Goal: Task Accomplishment & Management: Use online tool/utility

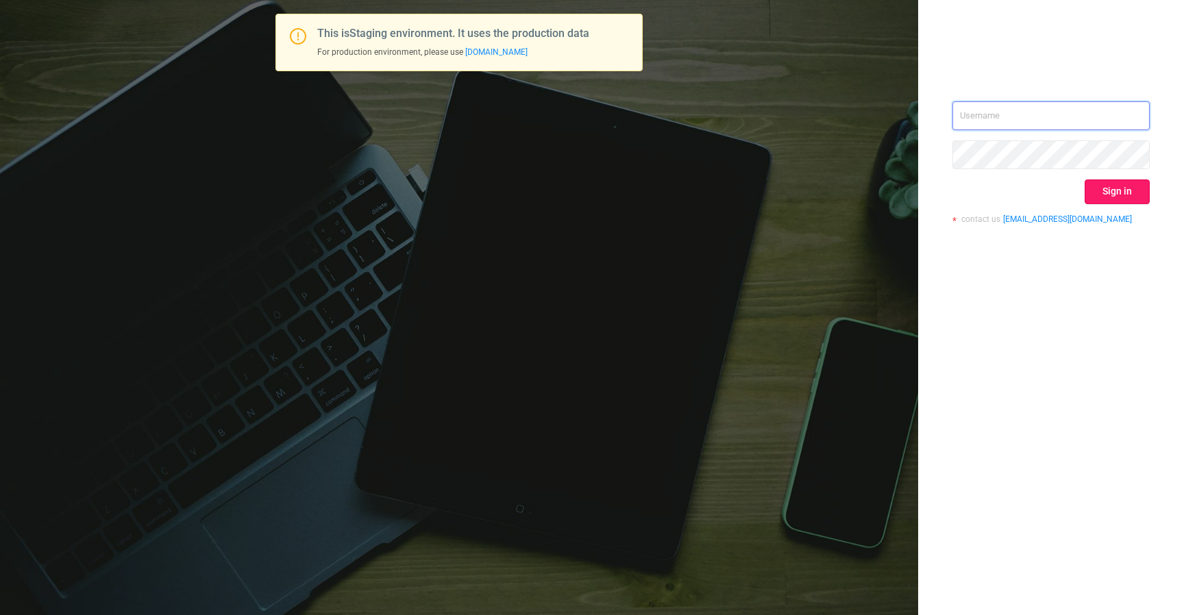
type input "[EMAIL_ADDRESS][DOMAIN_NAME]"
click at [1113, 197] on button "Sign in" at bounding box center [1116, 191] width 65 height 25
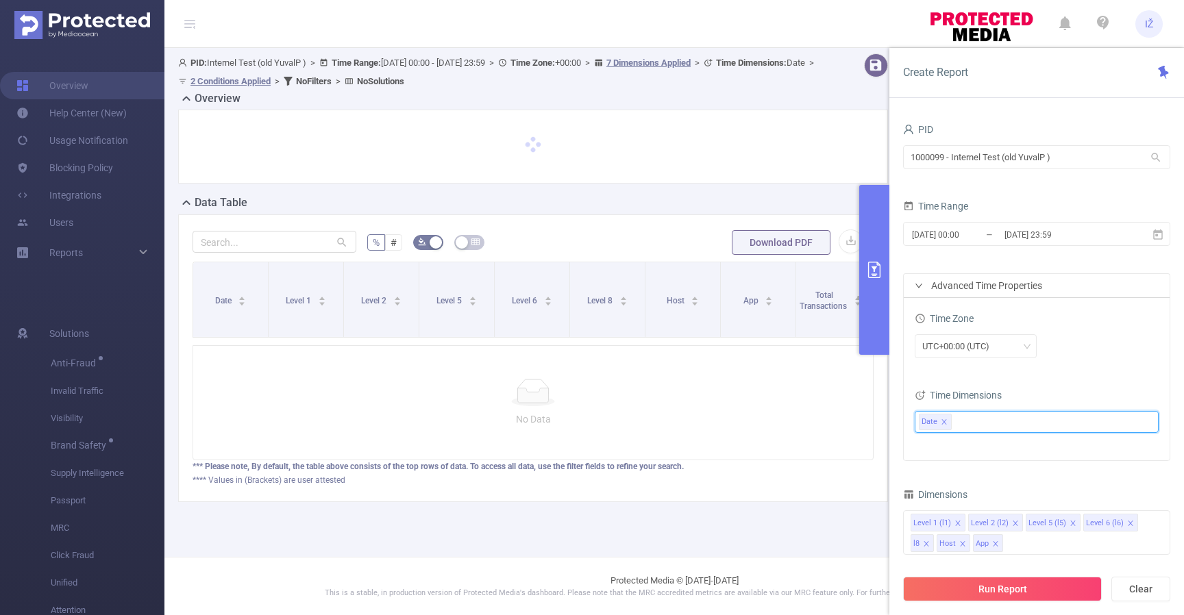
click at [1006, 418] on ul "Date" at bounding box center [1031, 422] width 225 height 21
click at [1055, 399] on div "Time Dimensions" at bounding box center [1036, 397] width 244 height 23
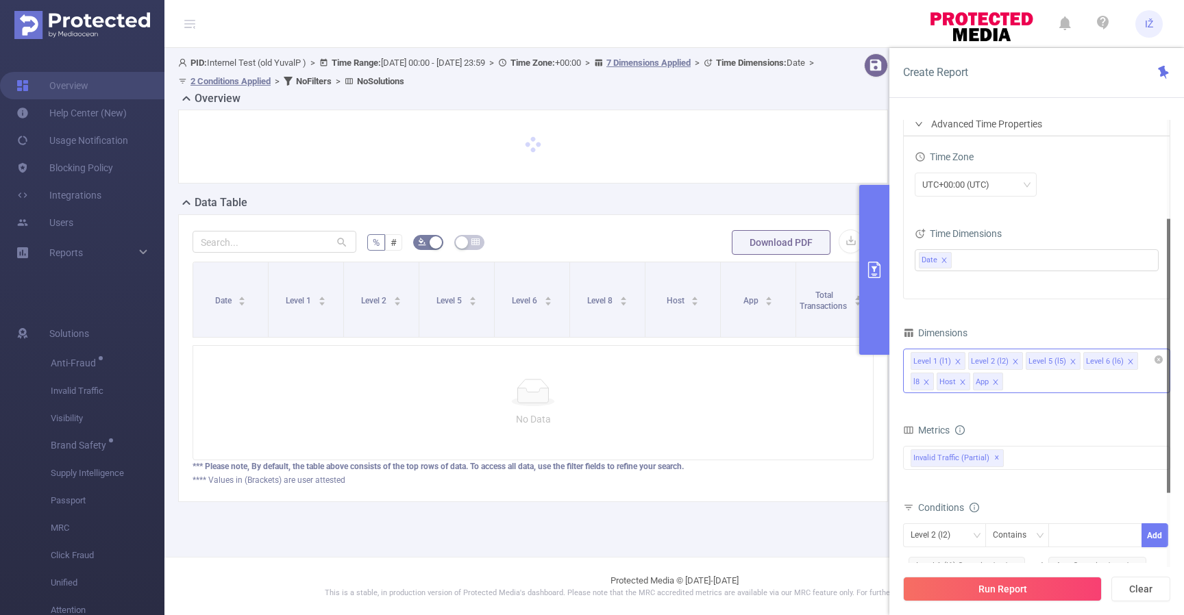
click at [1050, 379] on div "Level 1 (l1) Level 2 (l2) Level 5 (l5) Level 6 (l6) l8 Host App" at bounding box center [1036, 371] width 267 height 45
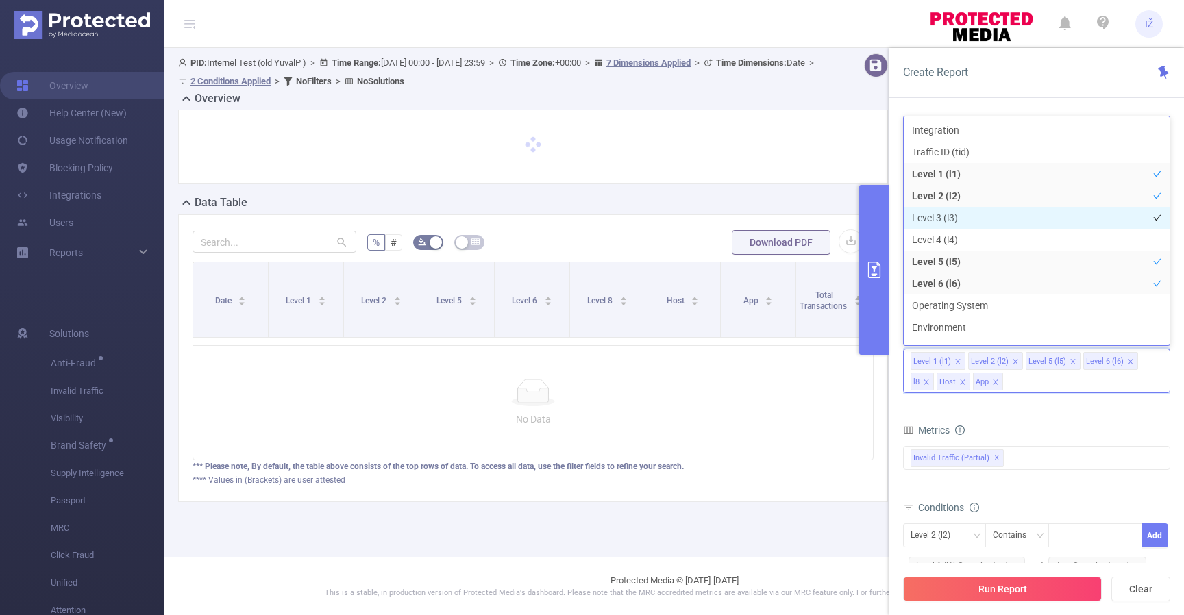
click at [957, 221] on li "Level 3 (l3)" at bounding box center [1037, 218] width 266 height 22
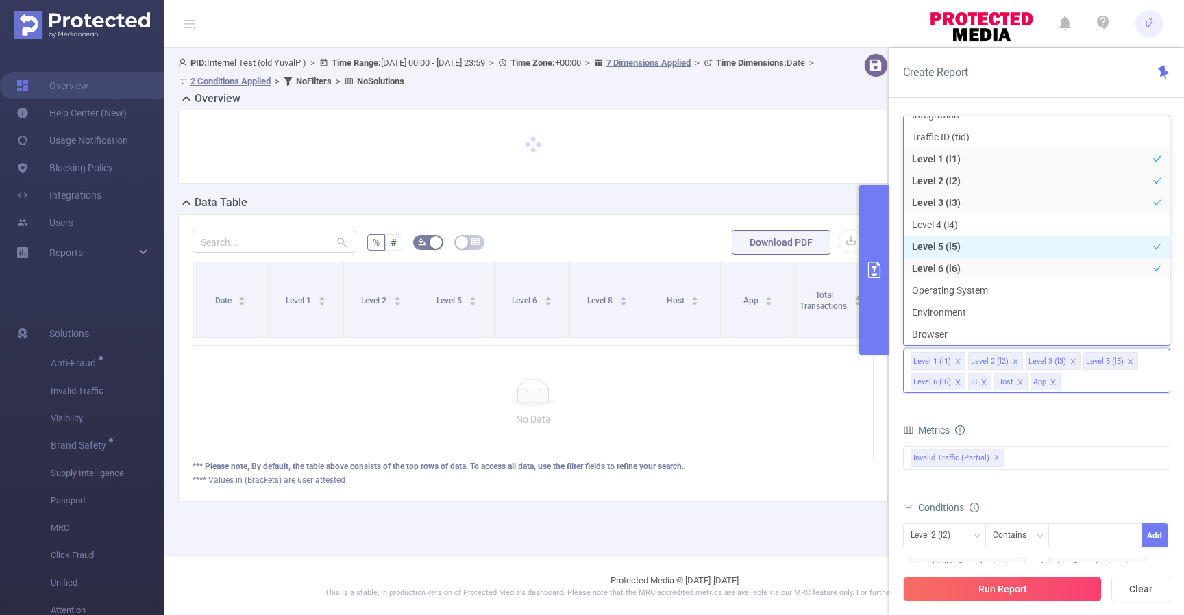
click at [989, 239] on li "Level 5 (l5)" at bounding box center [1037, 247] width 266 height 22
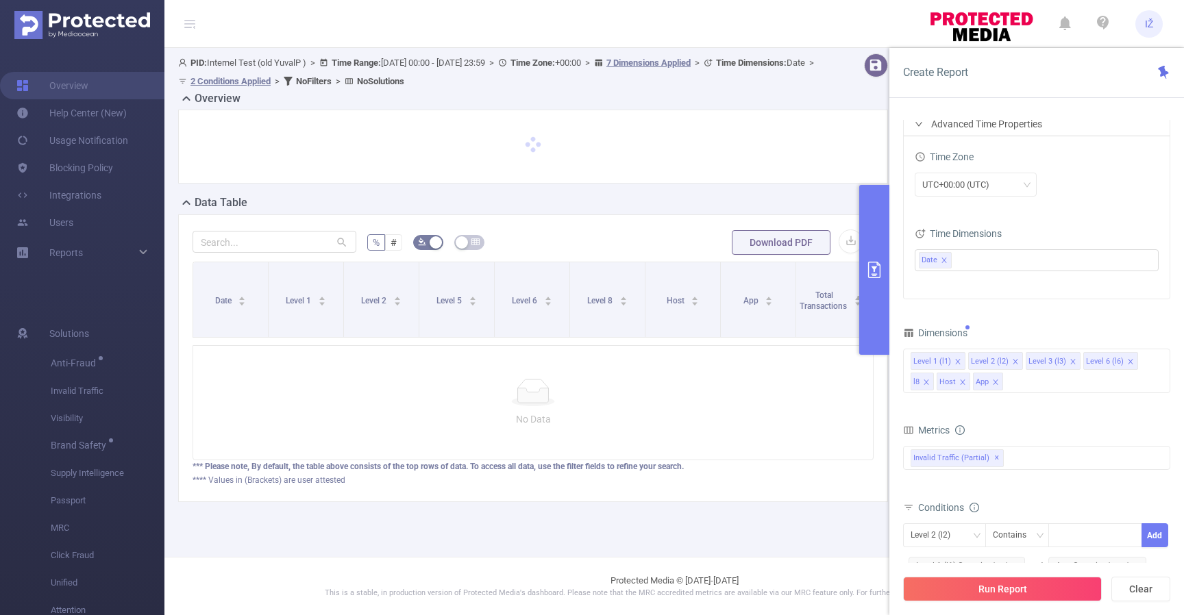
click at [1060, 417] on form "Dimensions Level 1 (l1) Level 2 (l2) Level 3 (l3) Level 6 (l6) l8 Host App Metr…" at bounding box center [1036, 497] width 267 height 349
click at [1031, 460] on div "Invalid Traffic (partial) ✕" at bounding box center [1036, 458] width 267 height 24
click at [1079, 503] on div "Conditions" at bounding box center [1036, 509] width 267 height 23
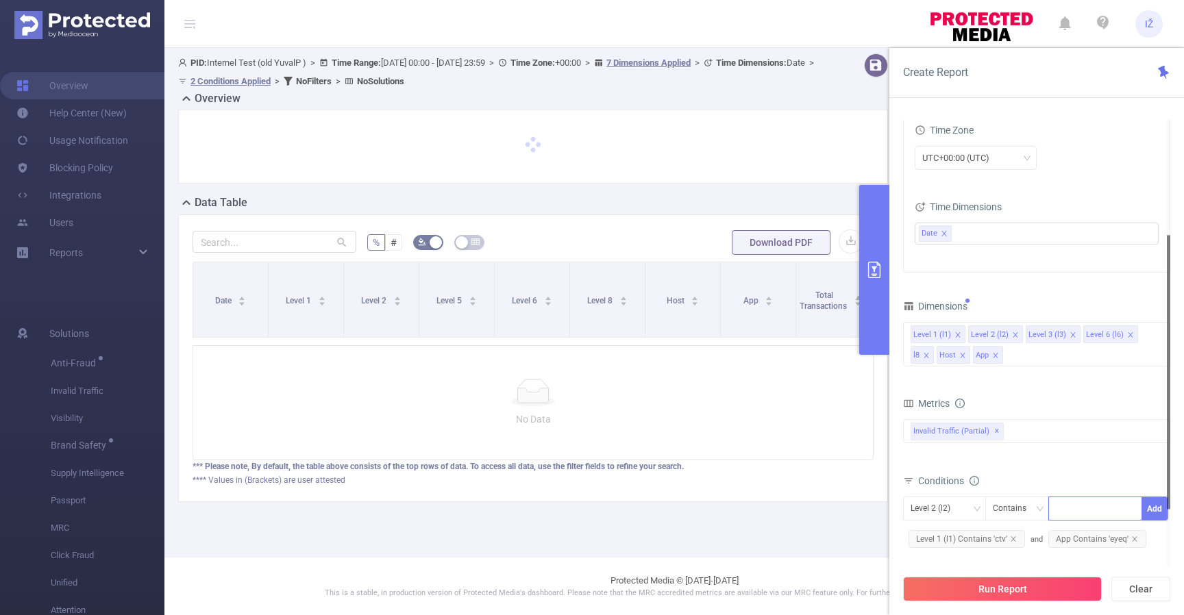
click at [1073, 509] on div at bounding box center [1095, 508] width 79 height 23
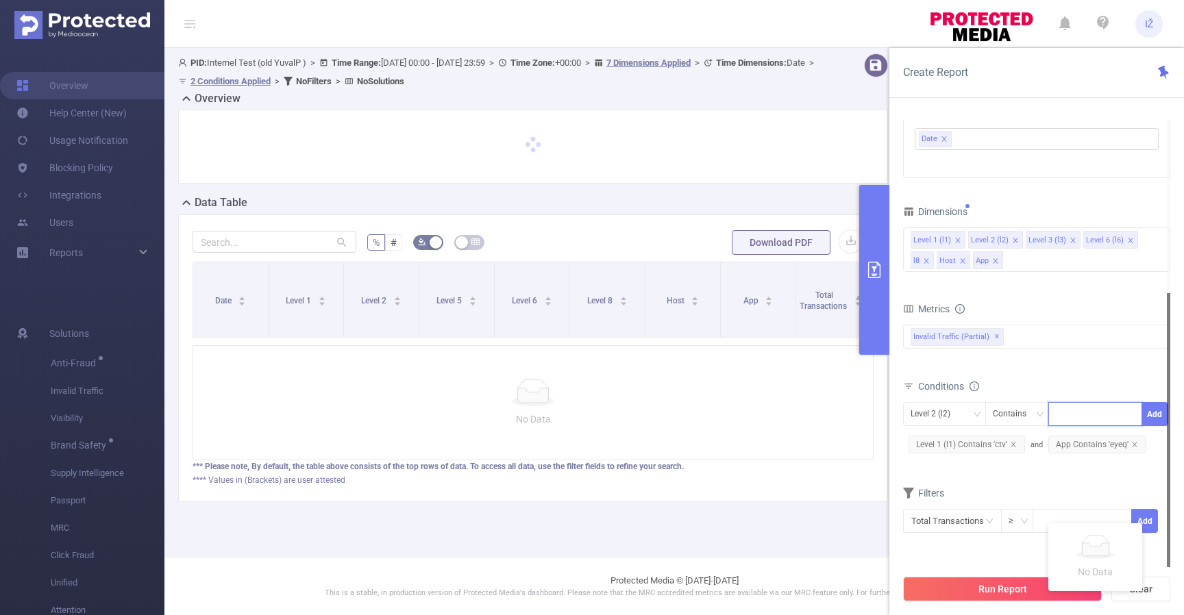
click at [1083, 414] on div at bounding box center [1095, 414] width 79 height 23
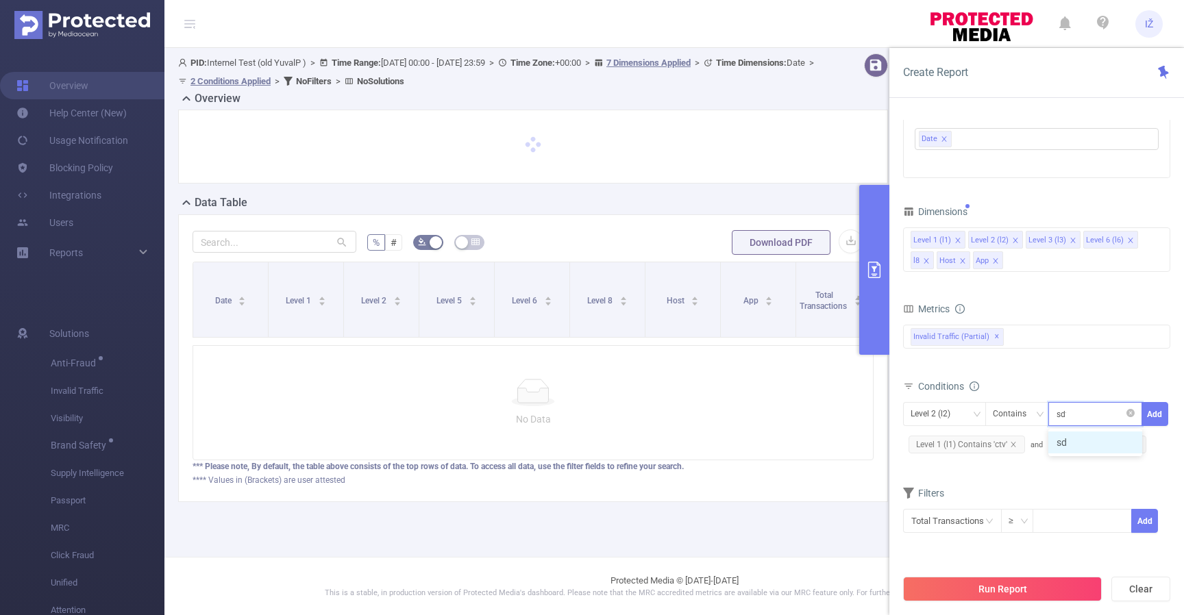
type input "sdfs"
click at [1095, 444] on li "sdfs" at bounding box center [1095, 443] width 94 height 22
click at [1087, 416] on icon "icon: close" at bounding box center [1086, 414] width 5 height 5
click at [1101, 380] on div "Conditions" at bounding box center [1036, 388] width 267 height 23
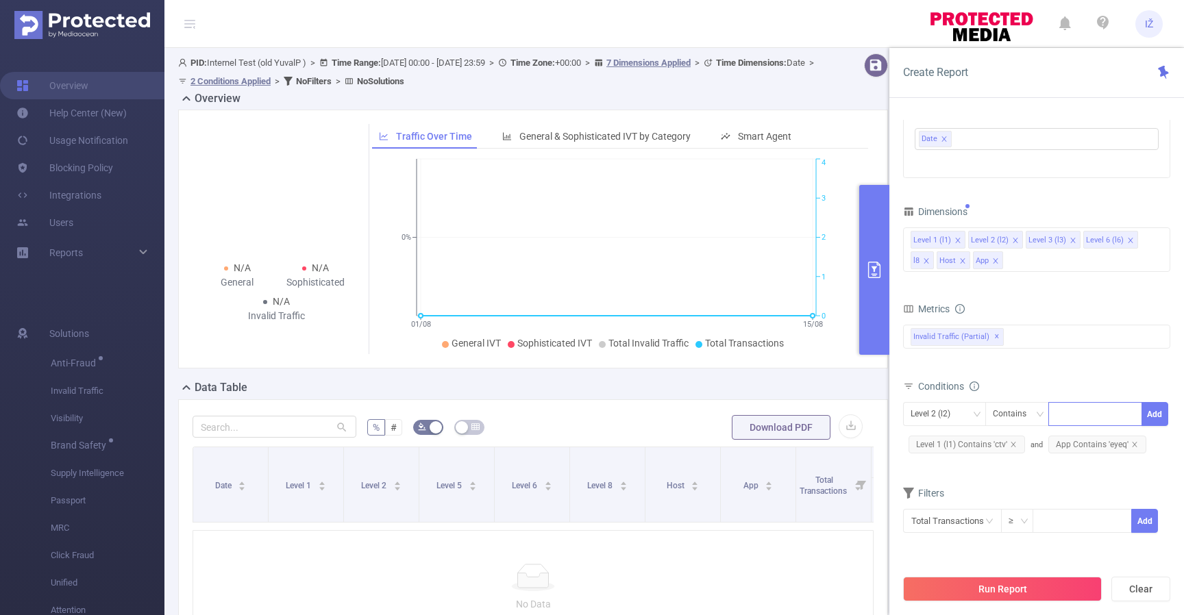
click at [960, 447] on span "Level 1 (l1) Contains 'ctv'" at bounding box center [966, 445] width 116 height 18
click at [1082, 414] on icon "icon: close" at bounding box center [1081, 414] width 5 height 5
click at [1077, 444] on div "Level 1 (l1) Contains Save App Contains 'eyeq'" at bounding box center [1036, 429] width 267 height 54
click at [959, 443] on span "App Contains 'eyeq'" at bounding box center [957, 445] width 98 height 18
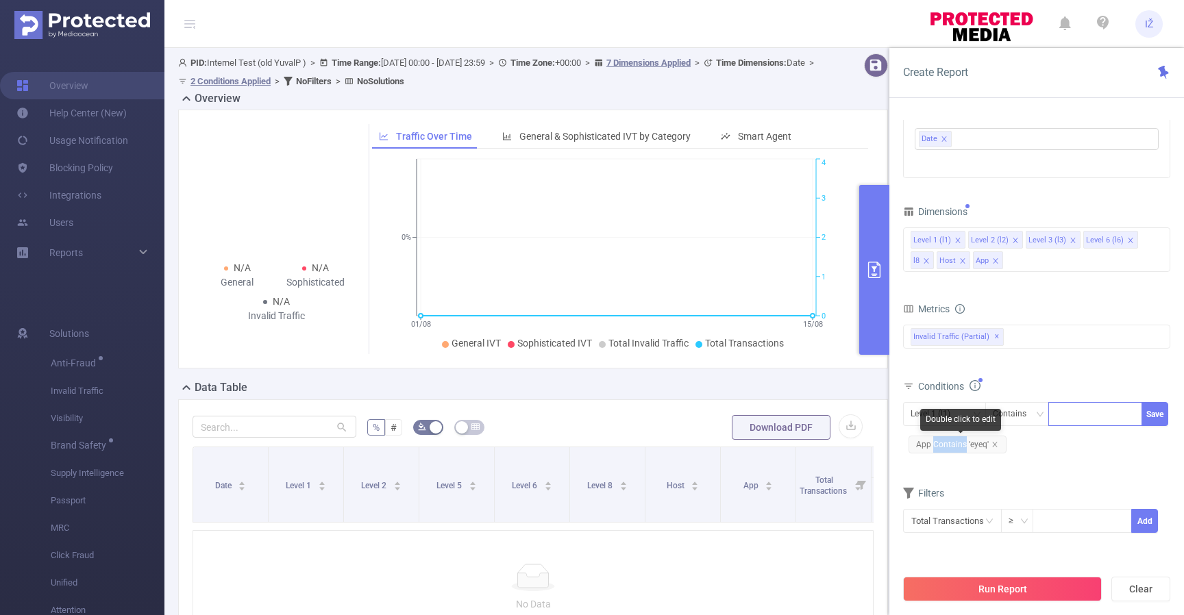
click at [959, 443] on span "App Contains 'eyeq'" at bounding box center [957, 445] width 98 height 18
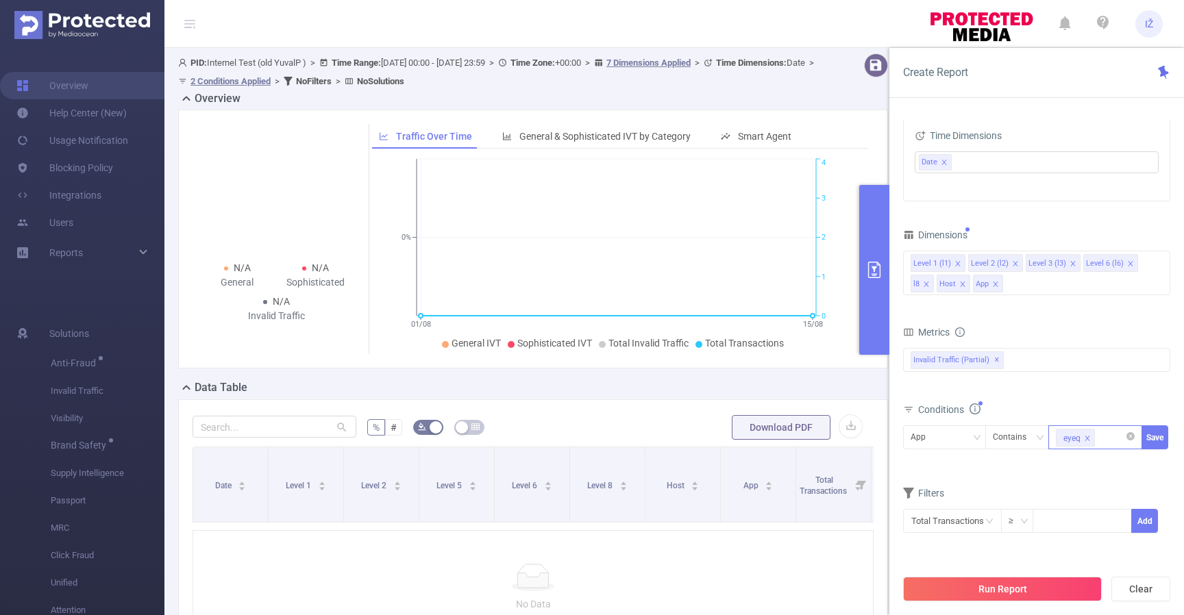
click at [1071, 441] on div "eyeq" at bounding box center [1071, 438] width 17 height 18
click at [1091, 390] on div "Proxy Traffic Total Sophisticated IVT Automated and Emulated Activity Inventory…" at bounding box center [1036, 369] width 267 height 49
click at [1110, 438] on div "eyeq" at bounding box center [1095, 437] width 79 height 23
type input "zdssadfg"
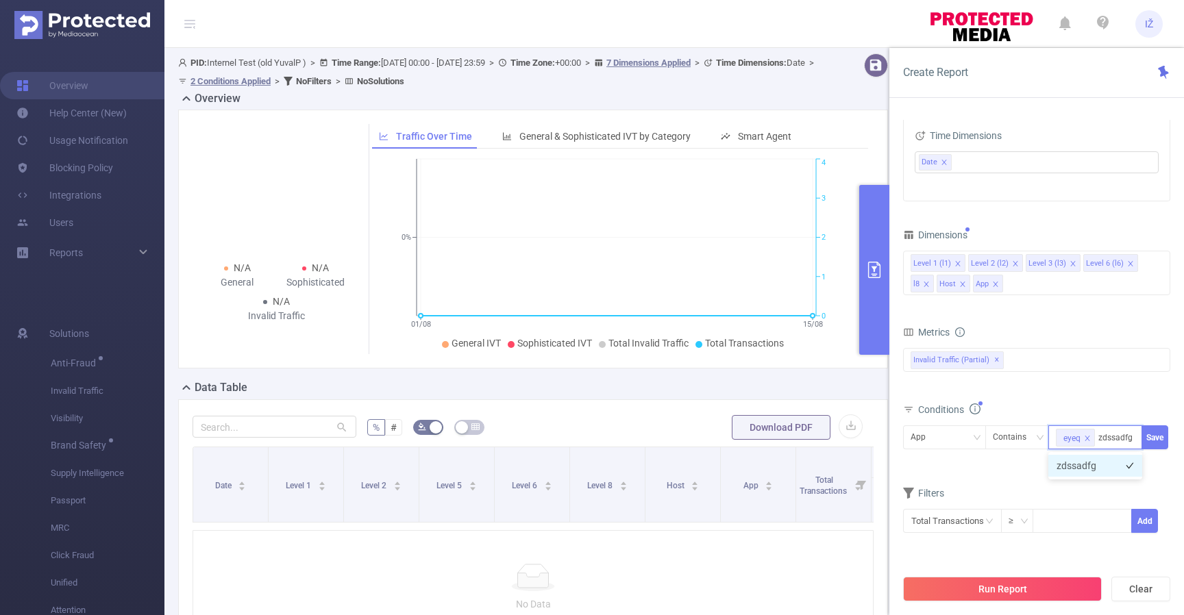
click at [1086, 462] on li "zdssadfg" at bounding box center [1095, 466] width 94 height 22
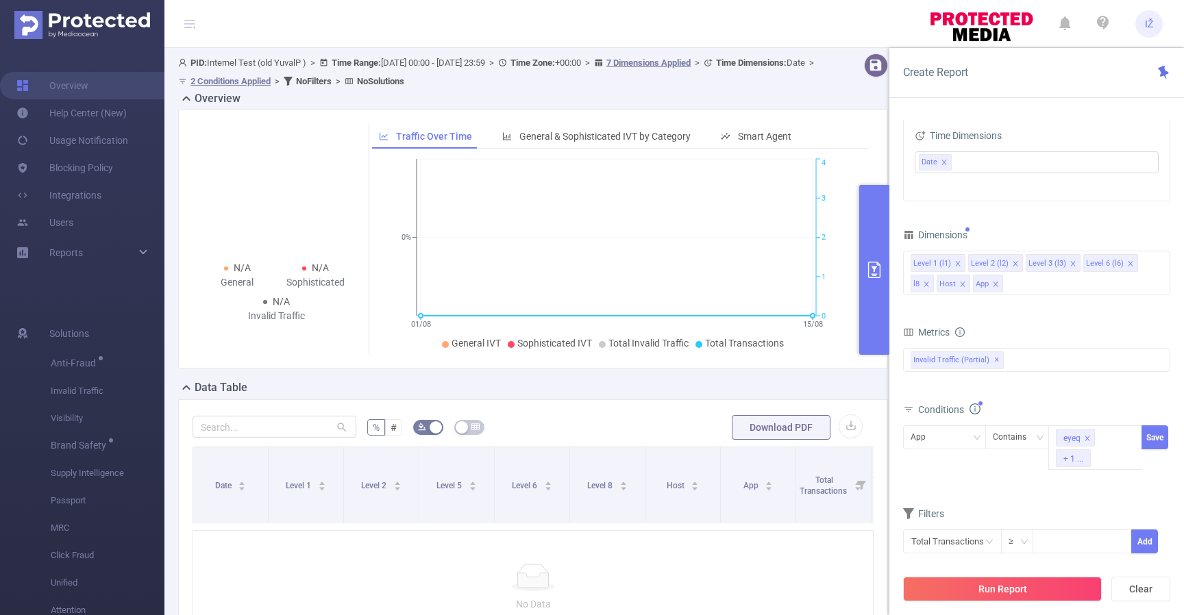
click at [1019, 475] on div "App Contains eyeq + 1 ... Save" at bounding box center [1036, 450] width 267 height 51
click at [1158, 440] on button "Save" at bounding box center [1154, 437] width 27 height 24
click at [979, 470] on span "App Contains ('eyeq' or 'zdssadfg')" at bounding box center [984, 468] width 152 height 18
